Goal: Task Accomplishment & Management: Use online tool/utility

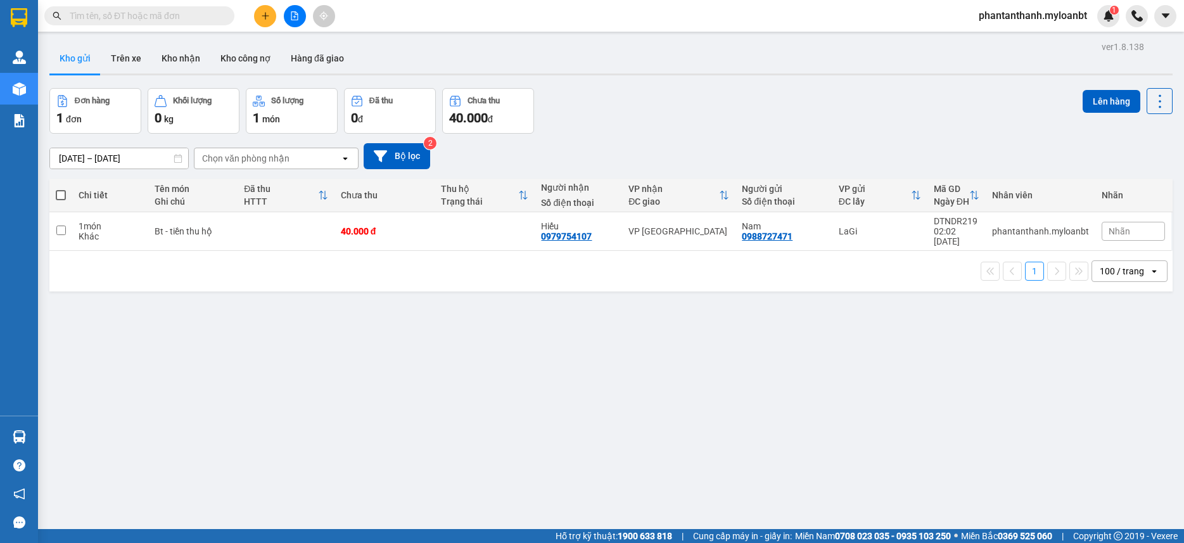
click at [65, 191] on span at bounding box center [61, 195] width 10 height 10
click at [61, 189] on input "checkbox" at bounding box center [61, 189] width 0 height 0
checkbox input "true"
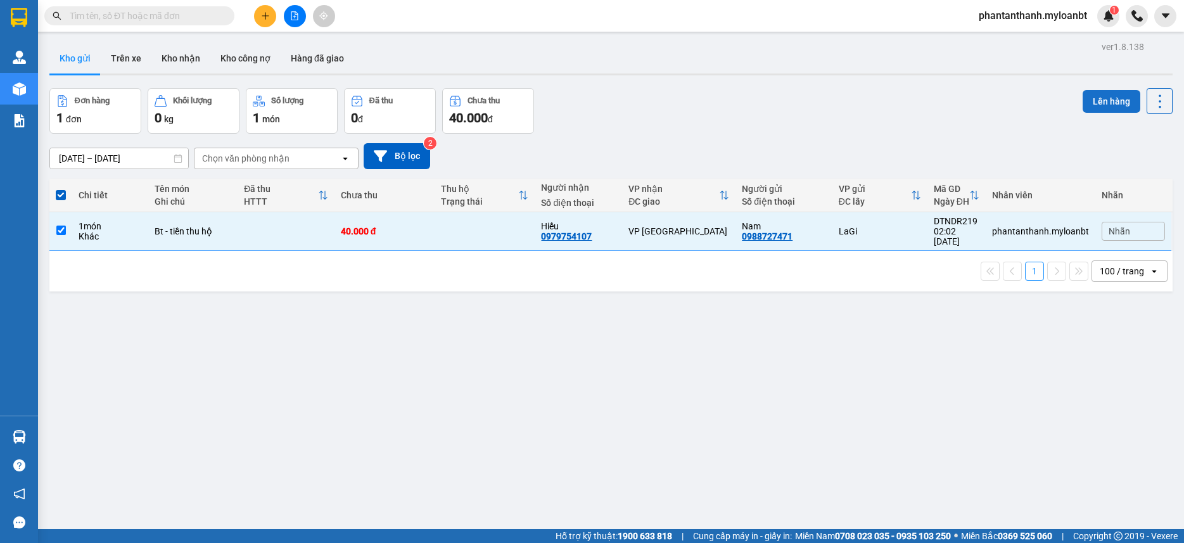
click at [1117, 100] on button "Lên hàng" at bounding box center [1112, 101] width 58 height 23
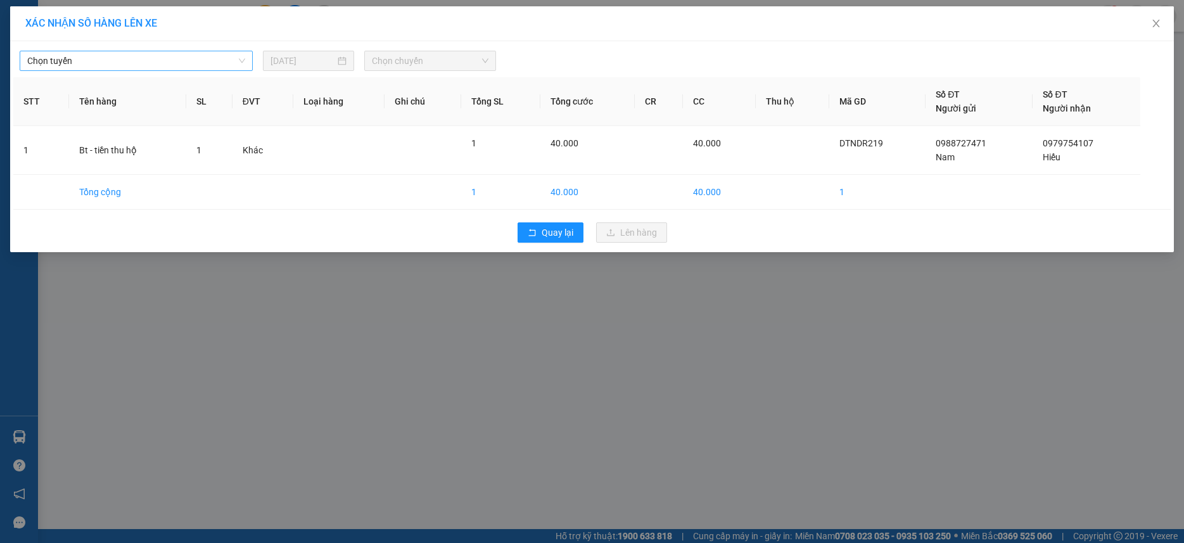
click at [180, 63] on span "Chọn tuyến" at bounding box center [136, 60] width 218 height 19
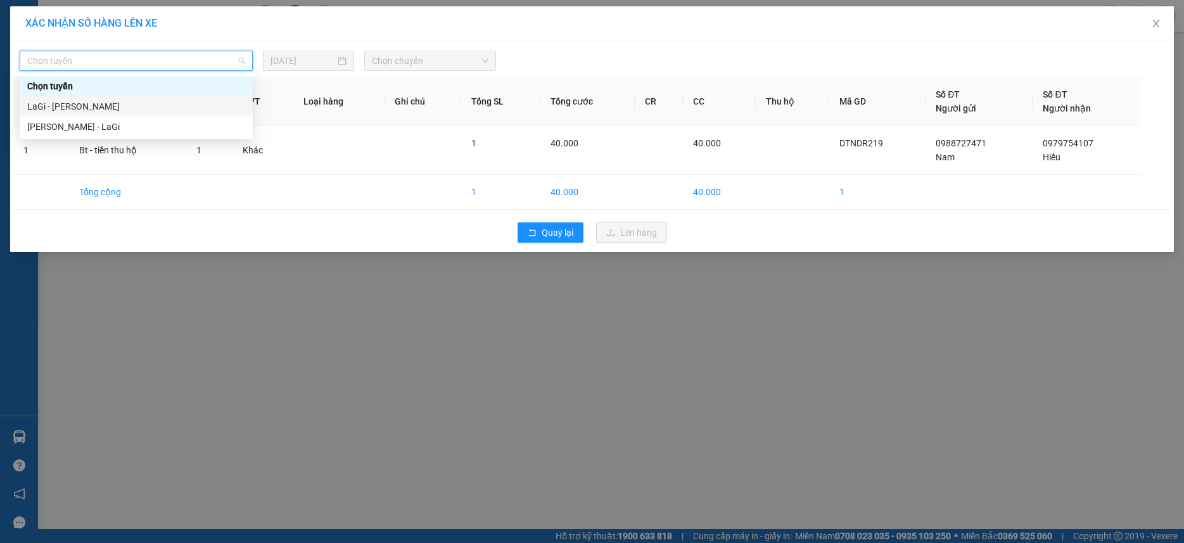
click at [120, 115] on div "LaGi - [PERSON_NAME]" at bounding box center [136, 106] width 233 height 20
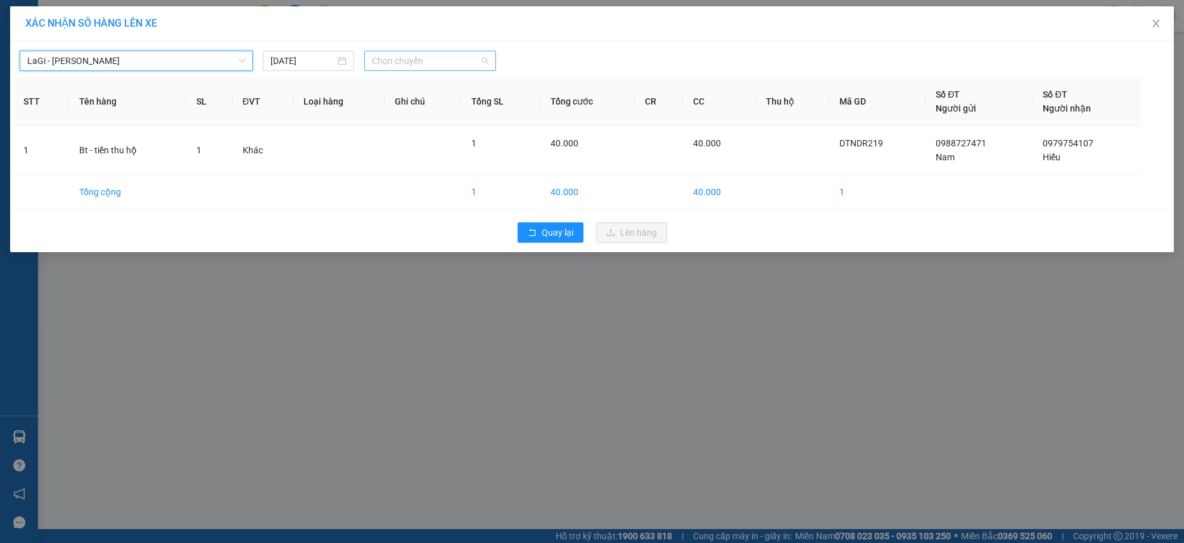
click at [462, 60] on span "Chọn chuyến" at bounding box center [430, 60] width 117 height 19
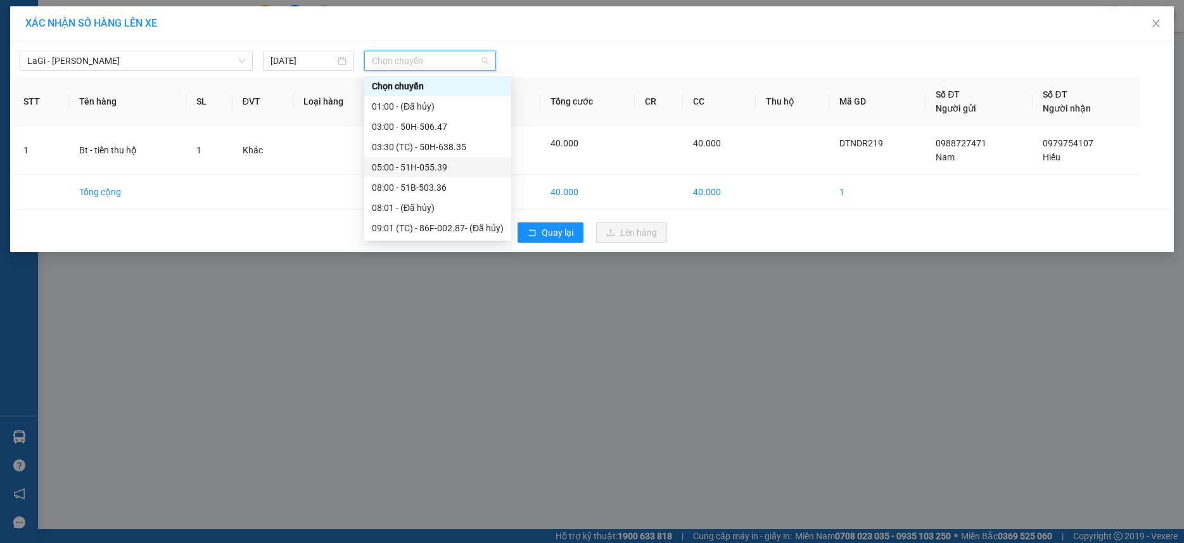
click at [408, 165] on div "05:00 - 51H-055.39" at bounding box center [438, 167] width 132 height 14
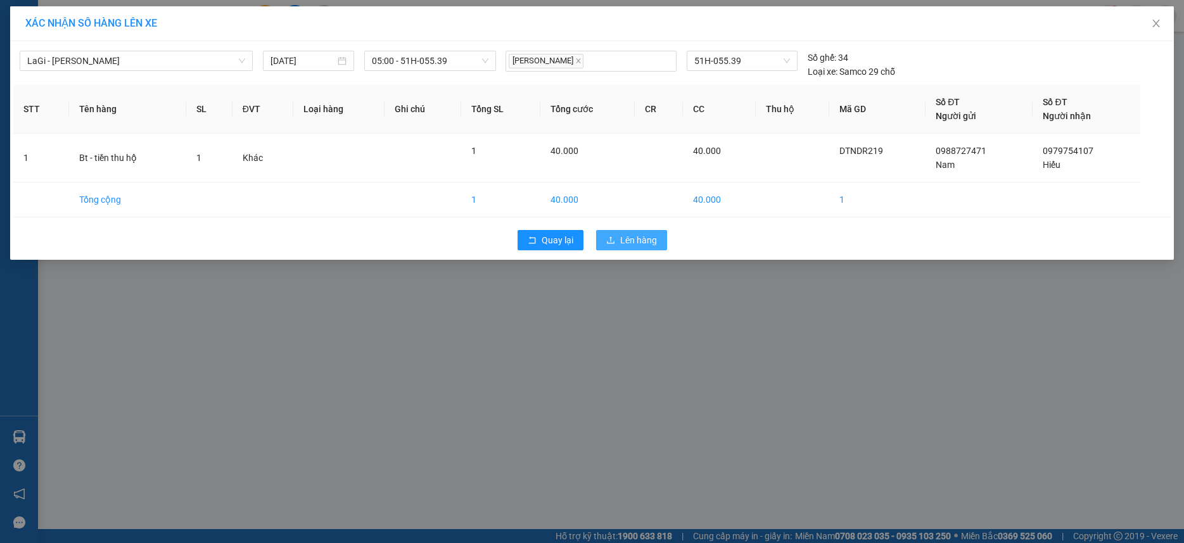
click at [641, 239] on span "Lên hàng" at bounding box center [638, 240] width 37 height 14
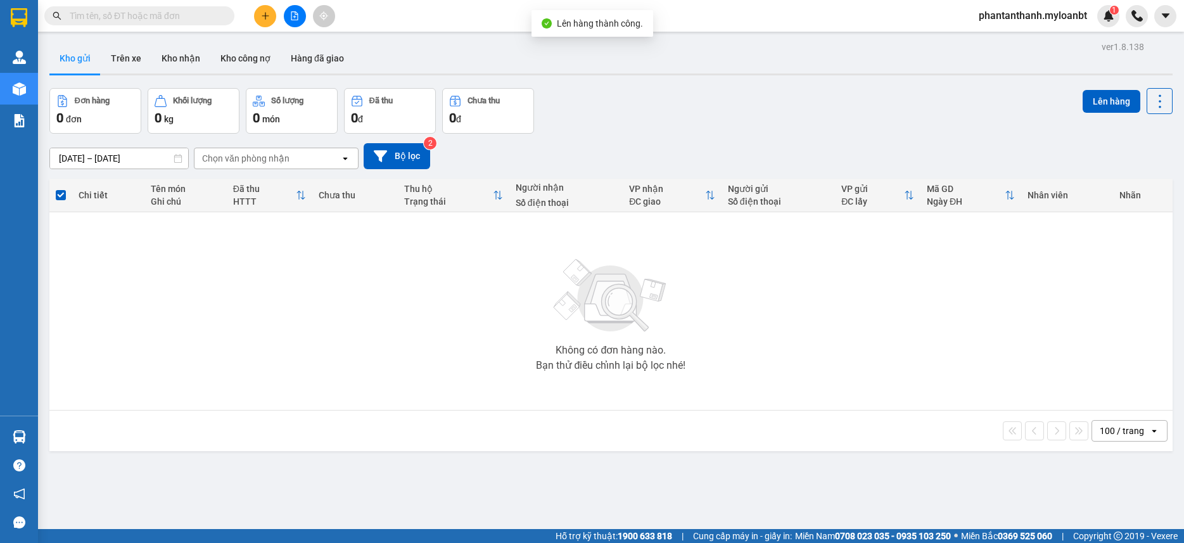
click at [291, 18] on icon "file-add" at bounding box center [294, 15] width 9 height 9
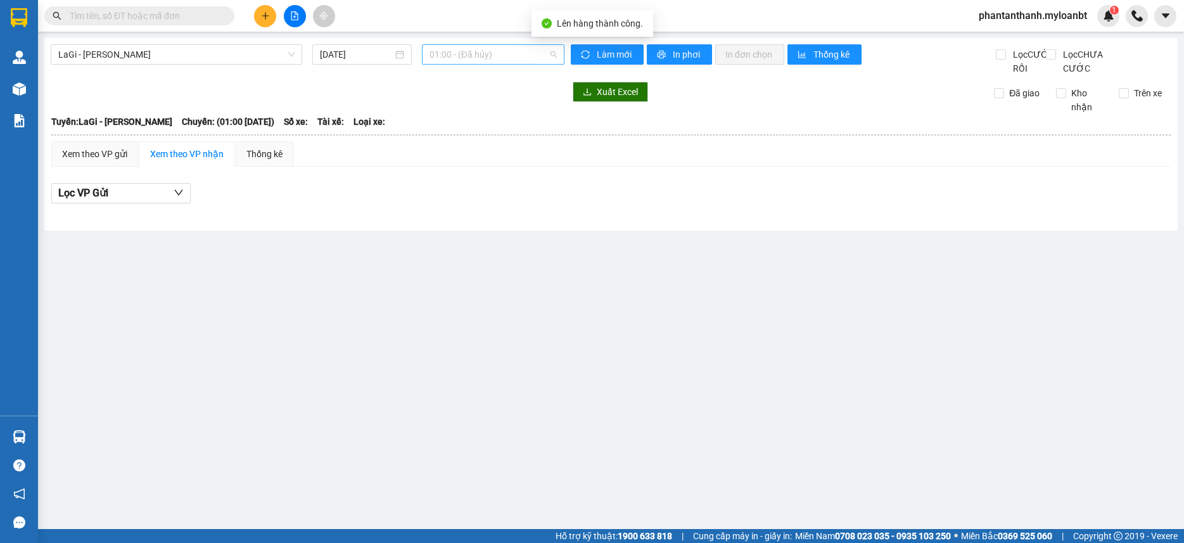
click at [459, 51] on span "01:00 - (Đã hủy)" at bounding box center [493, 54] width 127 height 19
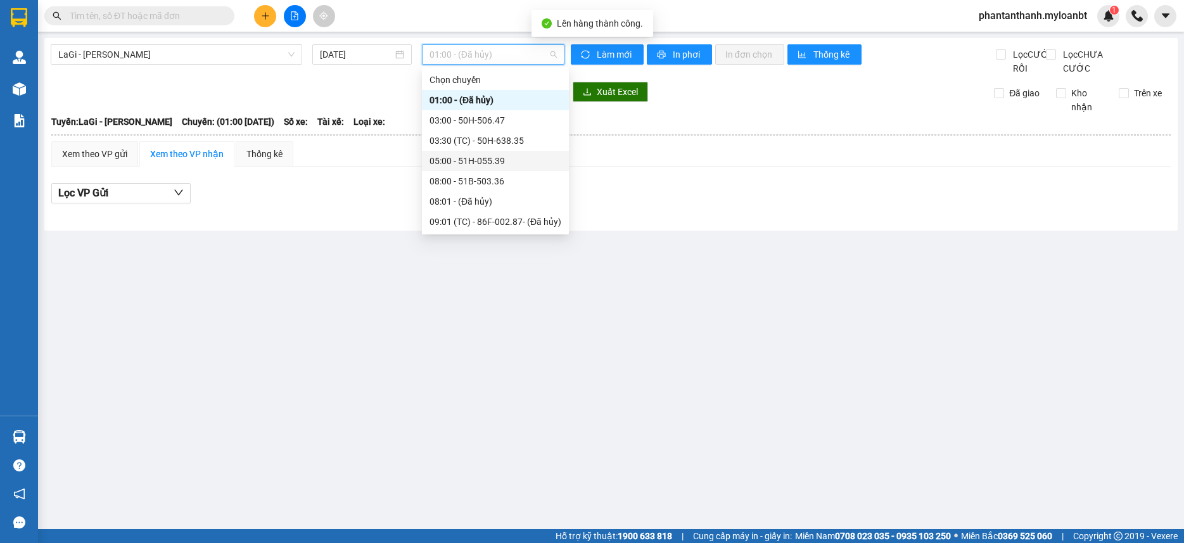
click at [449, 154] on div "05:00 - 51H-055.39" at bounding box center [496, 161] width 132 height 14
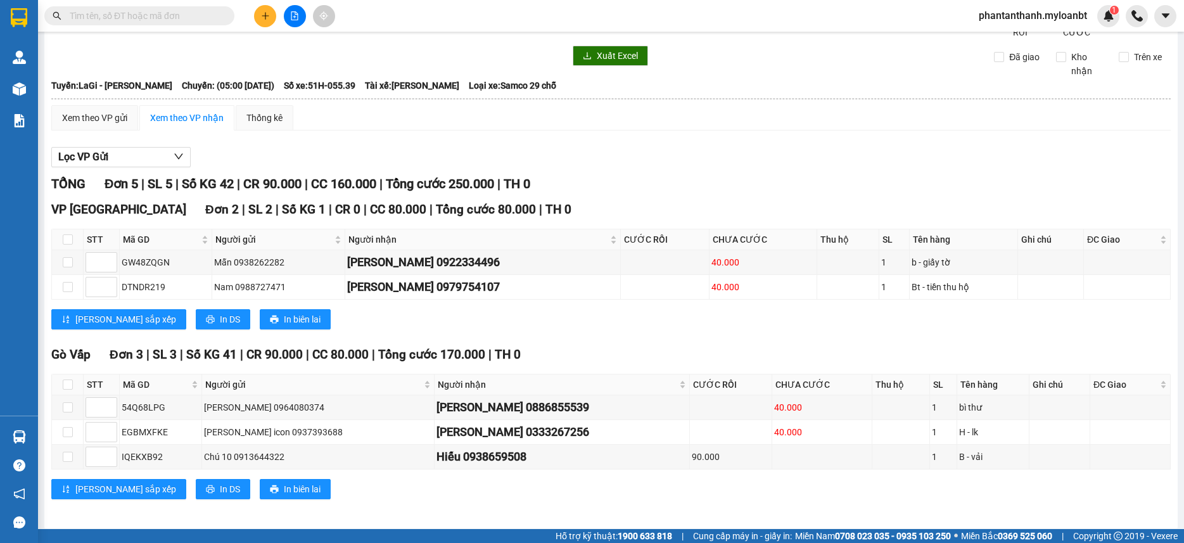
scroll to position [56, 0]
